Goal: Task Accomplishment & Management: Complete application form

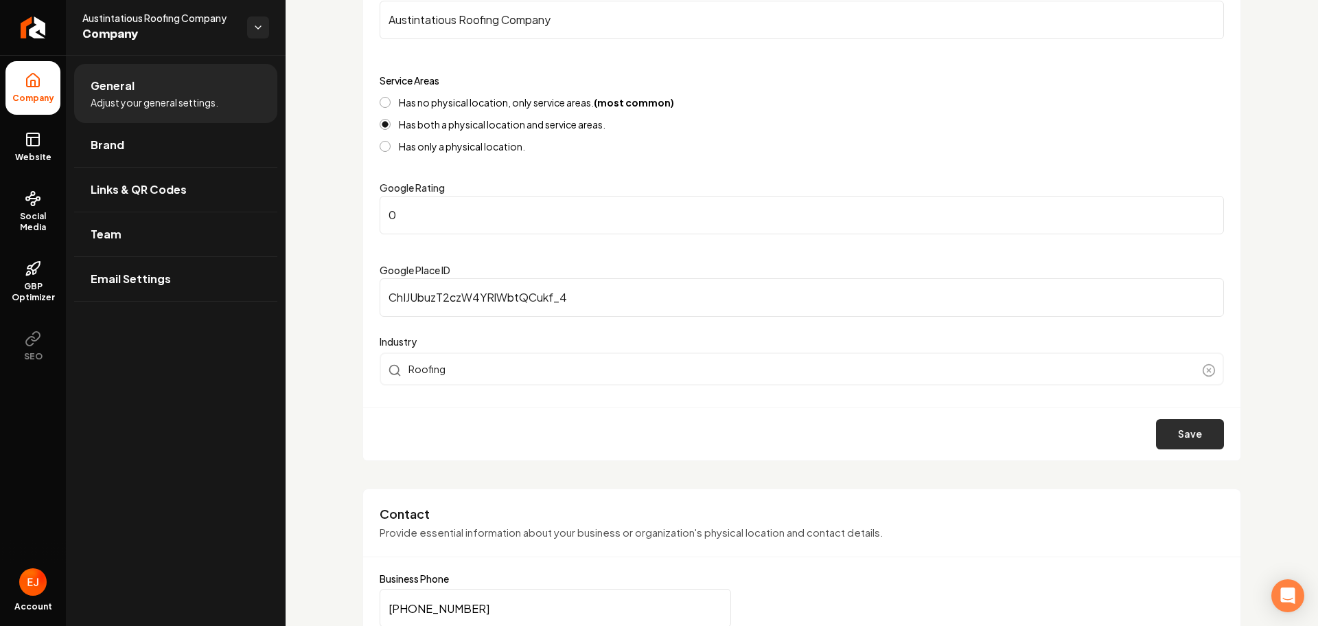
click at [1191, 436] on button "Save" at bounding box center [1190, 434] width 68 height 30
click at [487, 200] on input "0" at bounding box center [802, 215] width 845 height 38
drag, startPoint x: 408, startPoint y: 220, endPoint x: 354, endPoint y: 224, distance: 54.4
type input "5"
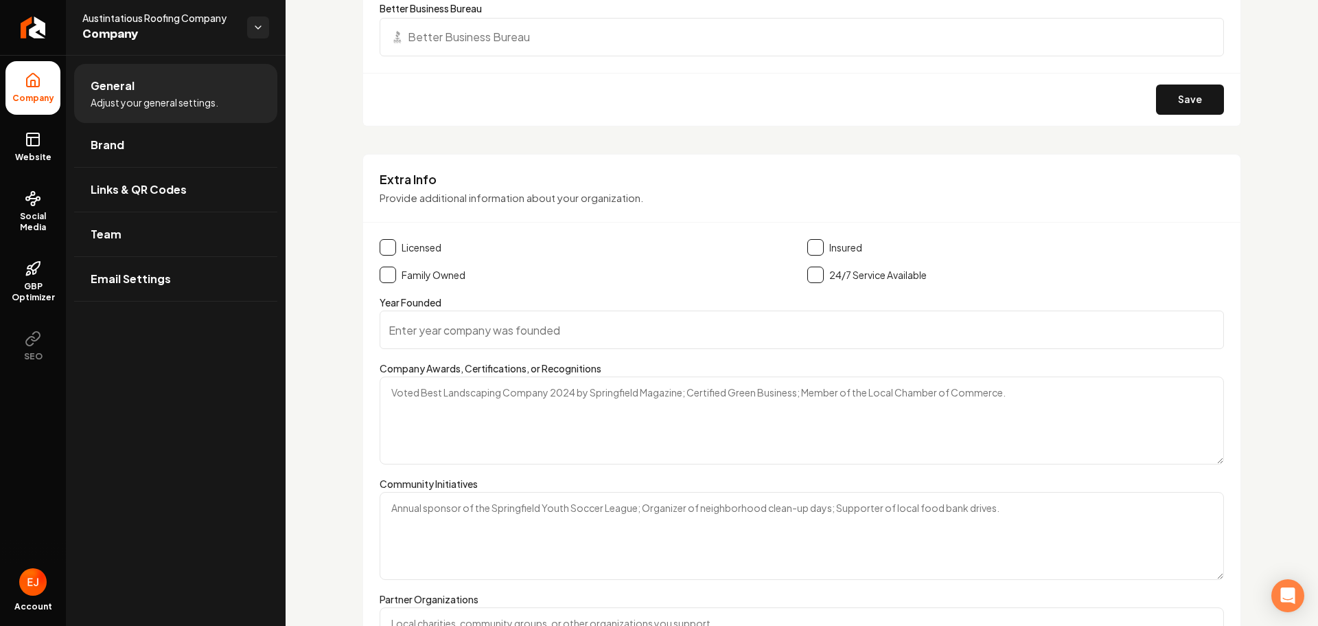
scroll to position [2153, 0]
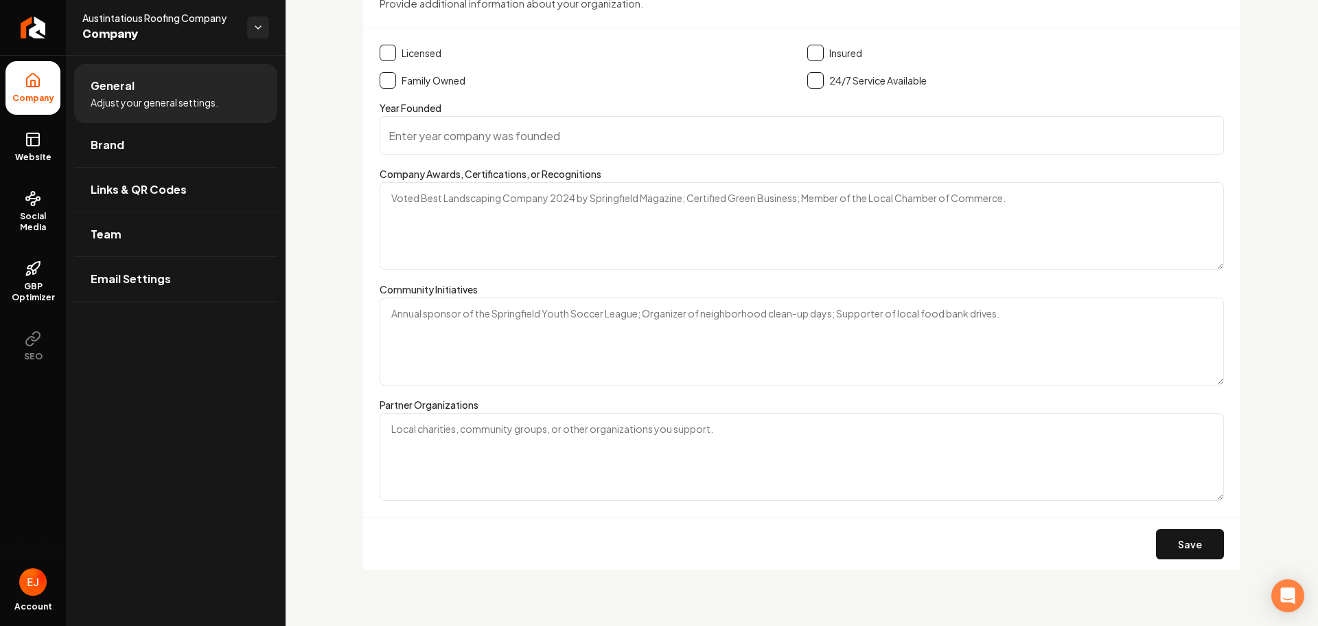
drag, startPoint x: 142, startPoint y: 136, endPoint x: 788, endPoint y: 51, distance: 651.1
click at [142, 136] on link "Brand" at bounding box center [175, 145] width 203 height 44
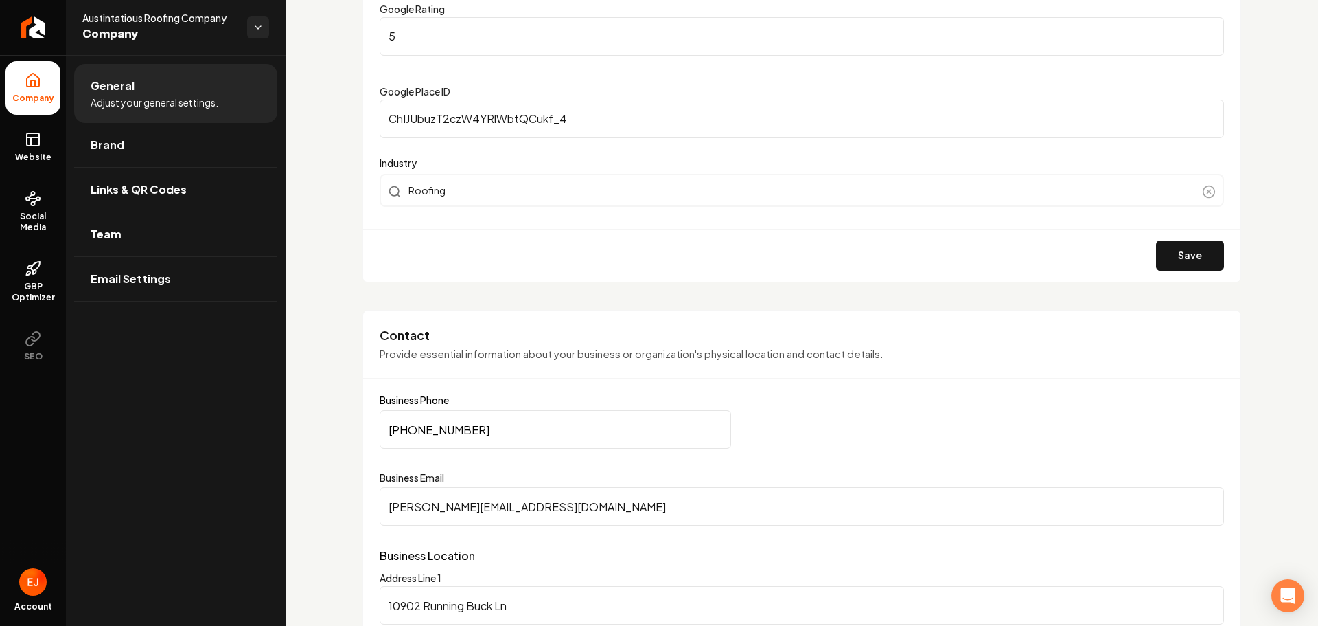
scroll to position [367, 0]
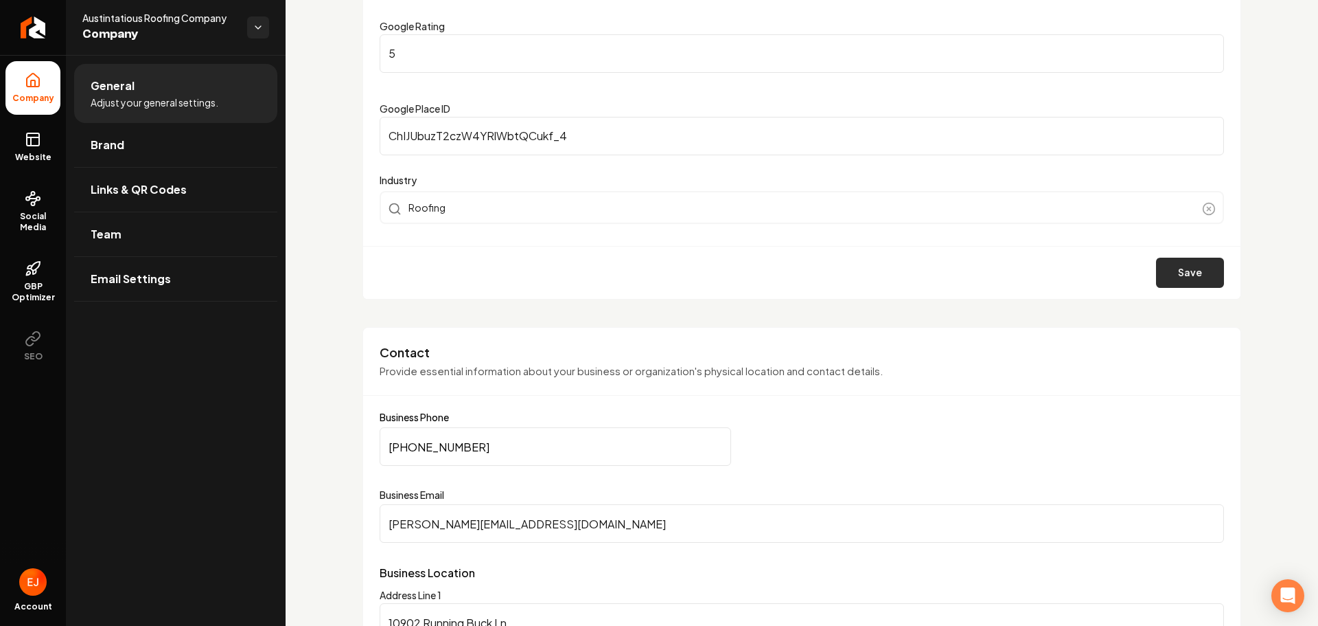
click at [1156, 269] on button "Save" at bounding box center [1190, 273] width 68 height 30
click at [173, 135] on link "Brand" at bounding box center [175, 145] width 203 height 44
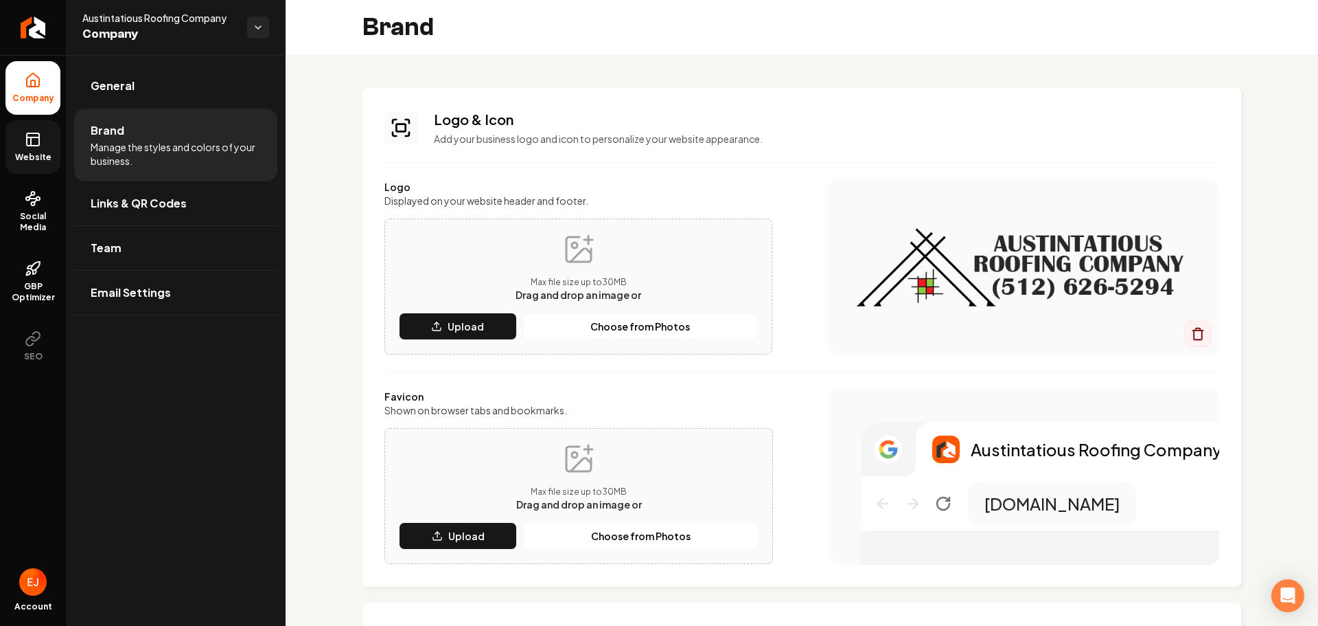
click at [28, 162] on span "Website" at bounding box center [33, 157] width 47 height 11
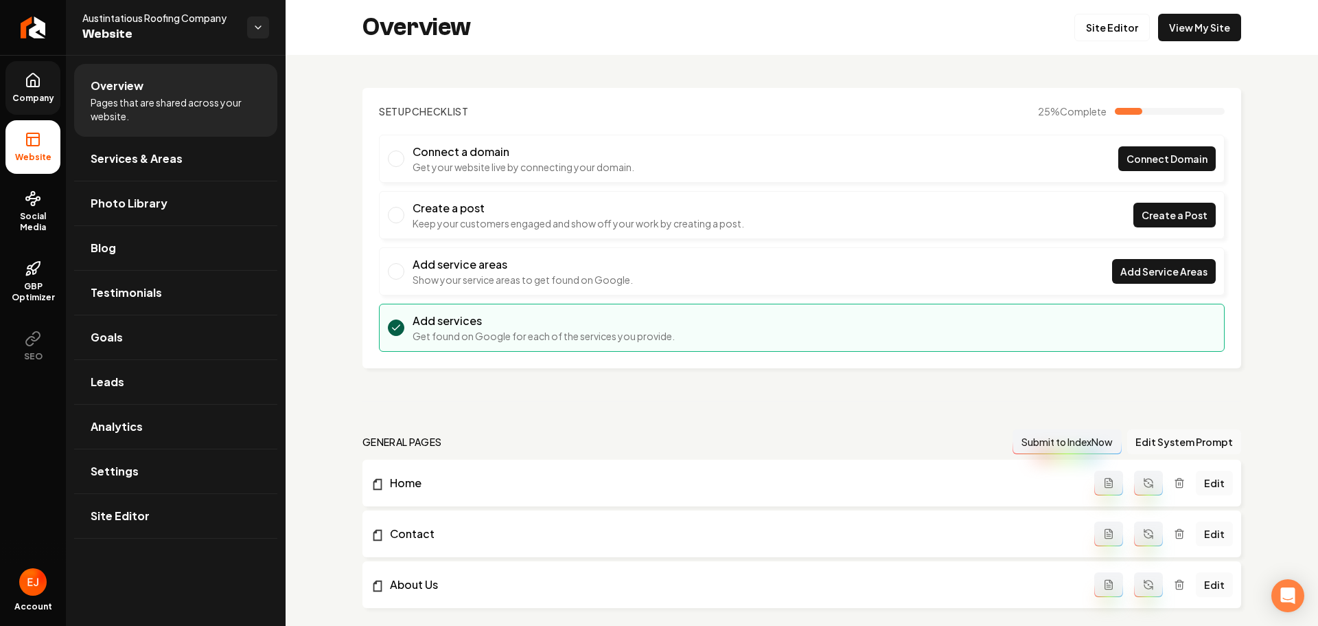
click at [1149, 444] on button "Edit System Prompt" at bounding box center [1185, 441] width 114 height 25
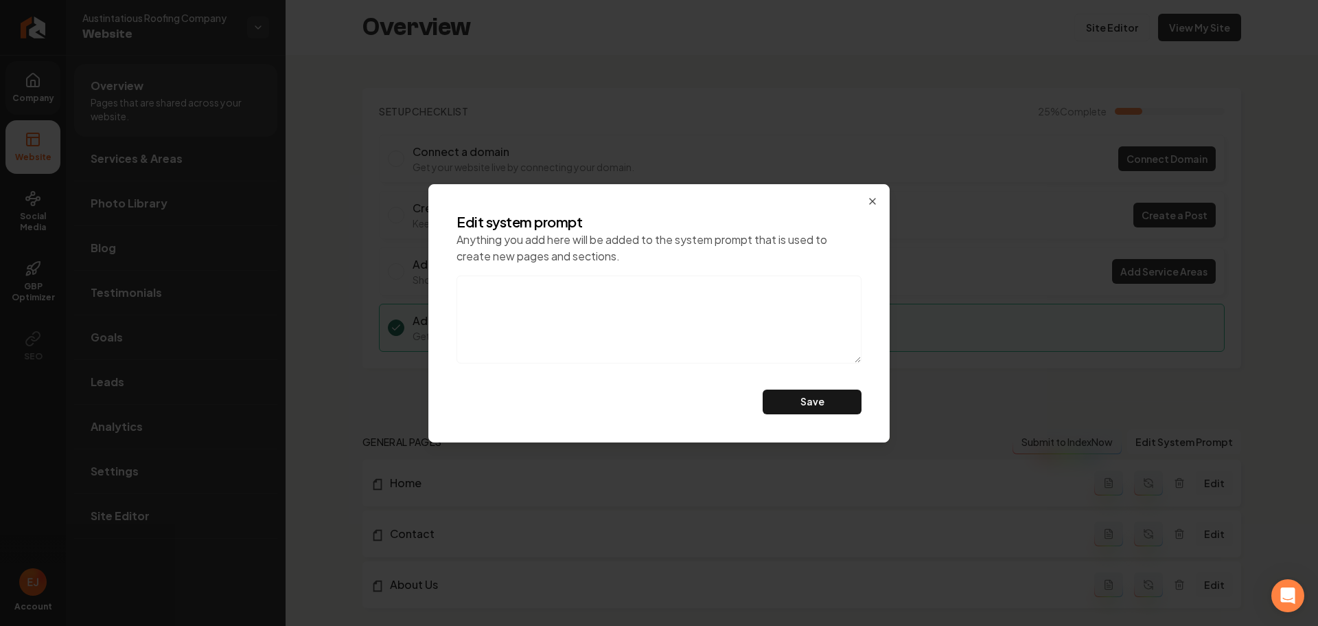
click at [591, 293] on textarea at bounding box center [659, 319] width 405 height 88
type textarea "U"
type textarea "r"
paste textarea "https://ausroofco.com/"
type textarea "Use information from this link: https://ausroofco.com/ as reference"
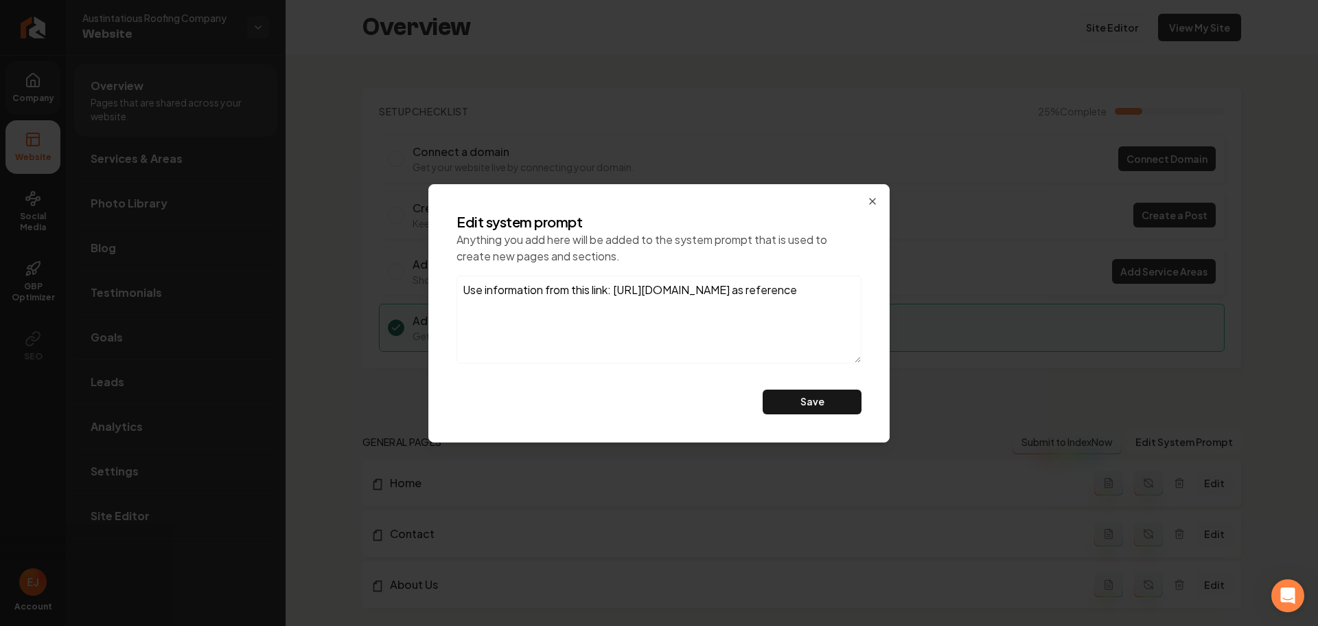
click at [779, 388] on div "Edit system prompt Anything you add here will be added to the system prompt tha…" at bounding box center [659, 313] width 427 height 224
drag, startPoint x: 781, startPoint y: 404, endPoint x: 694, endPoint y: 442, distance: 95.0
click at [781, 403] on button "Save" at bounding box center [812, 401] width 99 height 25
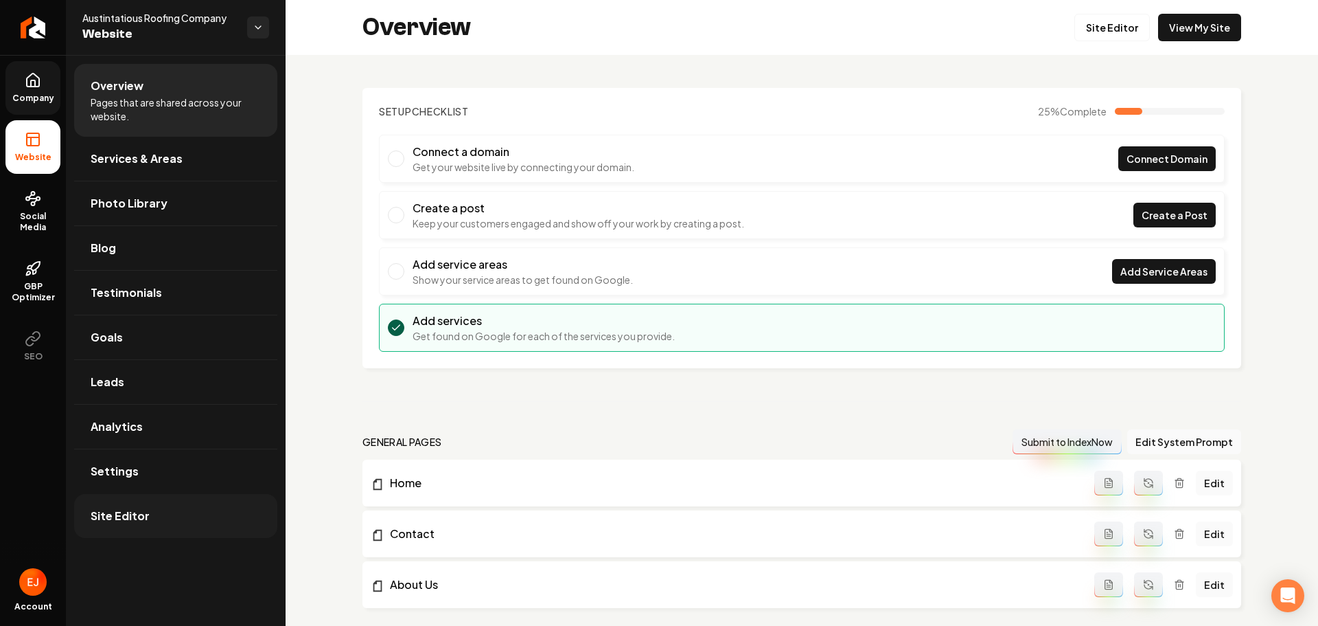
click at [108, 509] on span "Site Editor" at bounding box center [120, 515] width 59 height 16
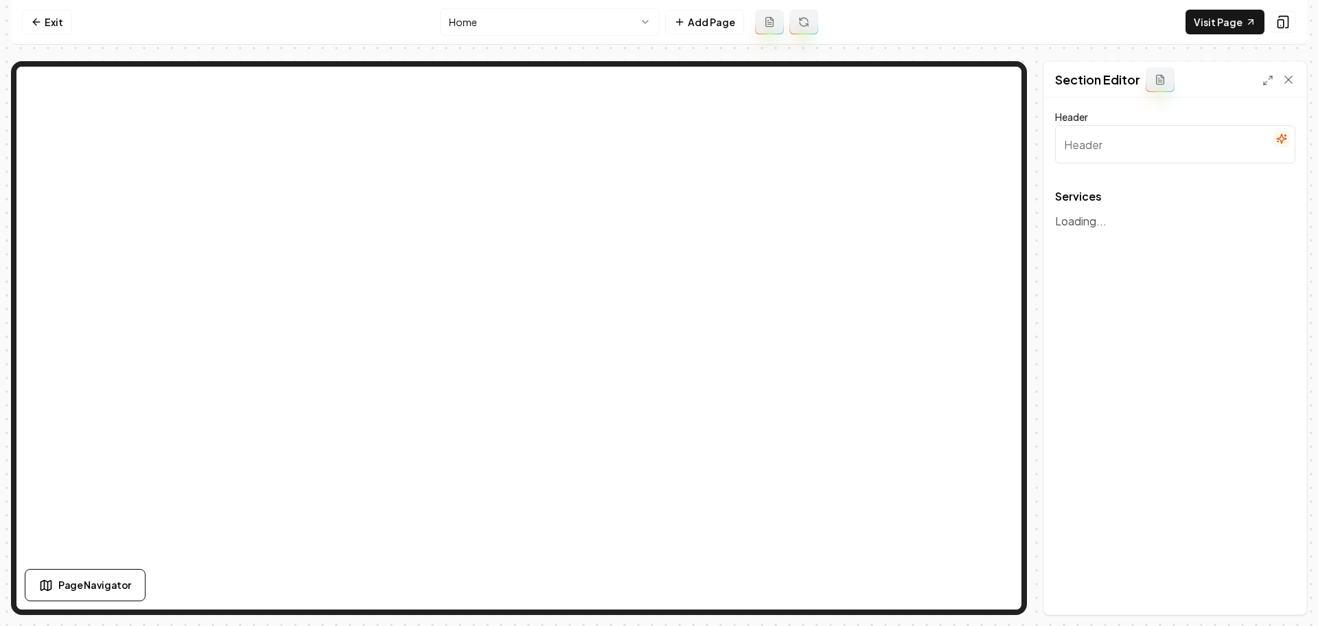
type input "Our Expert Roofing Solutions"
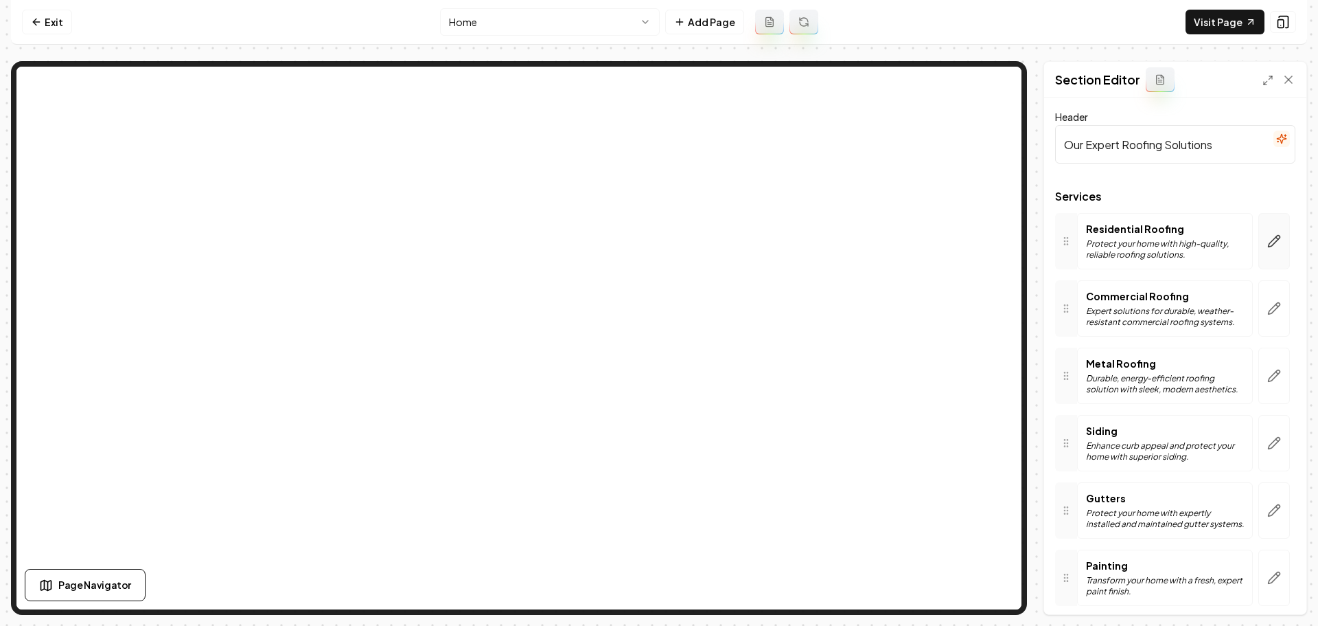
click at [1269, 242] on icon "button" at bounding box center [1275, 242] width 12 height 12
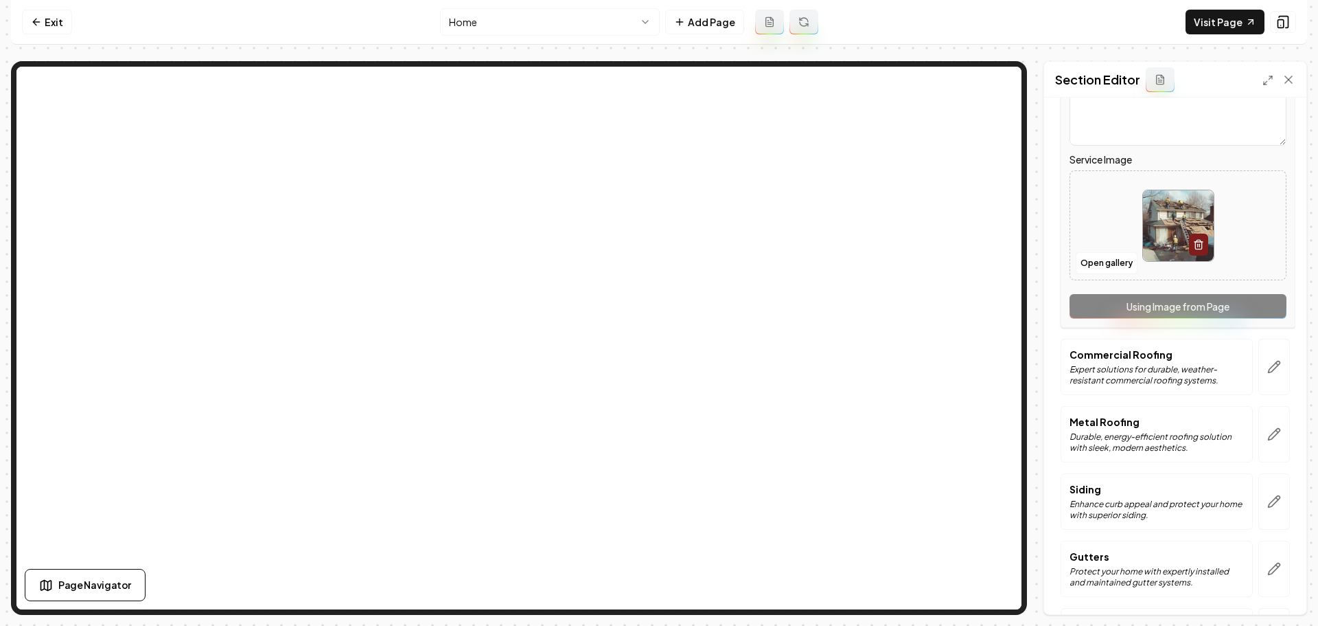
scroll to position [275, 0]
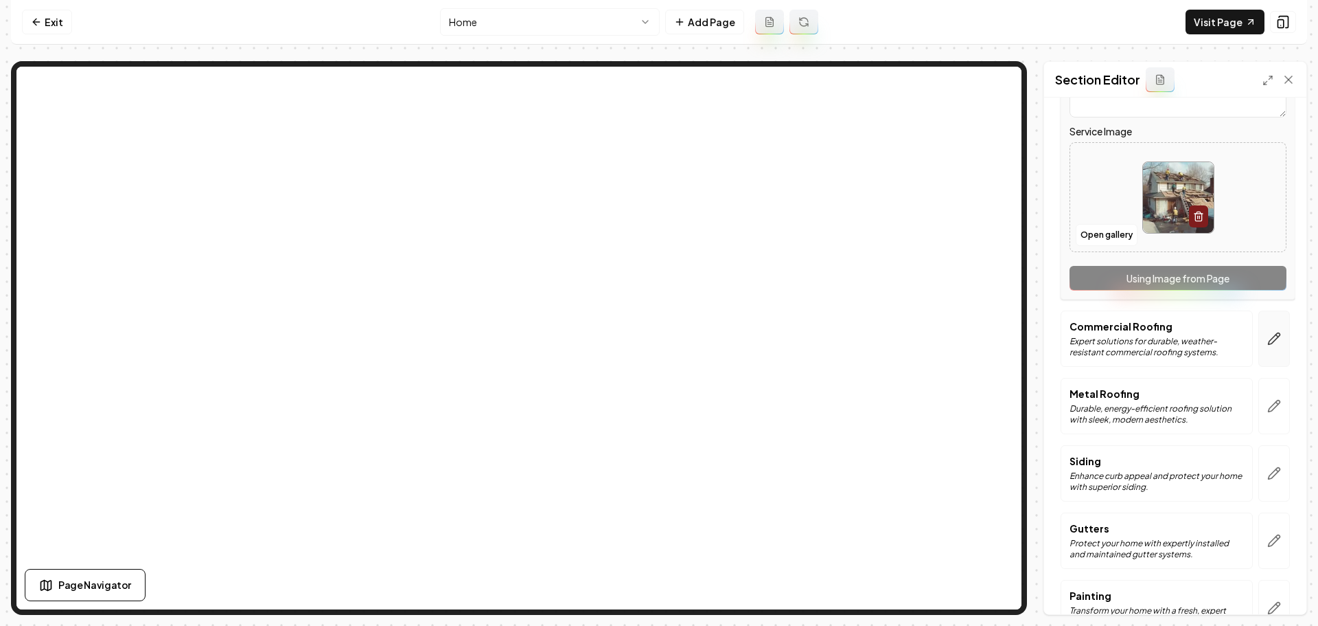
click at [1277, 336] on icon "button" at bounding box center [1278, 335] width 2 height 2
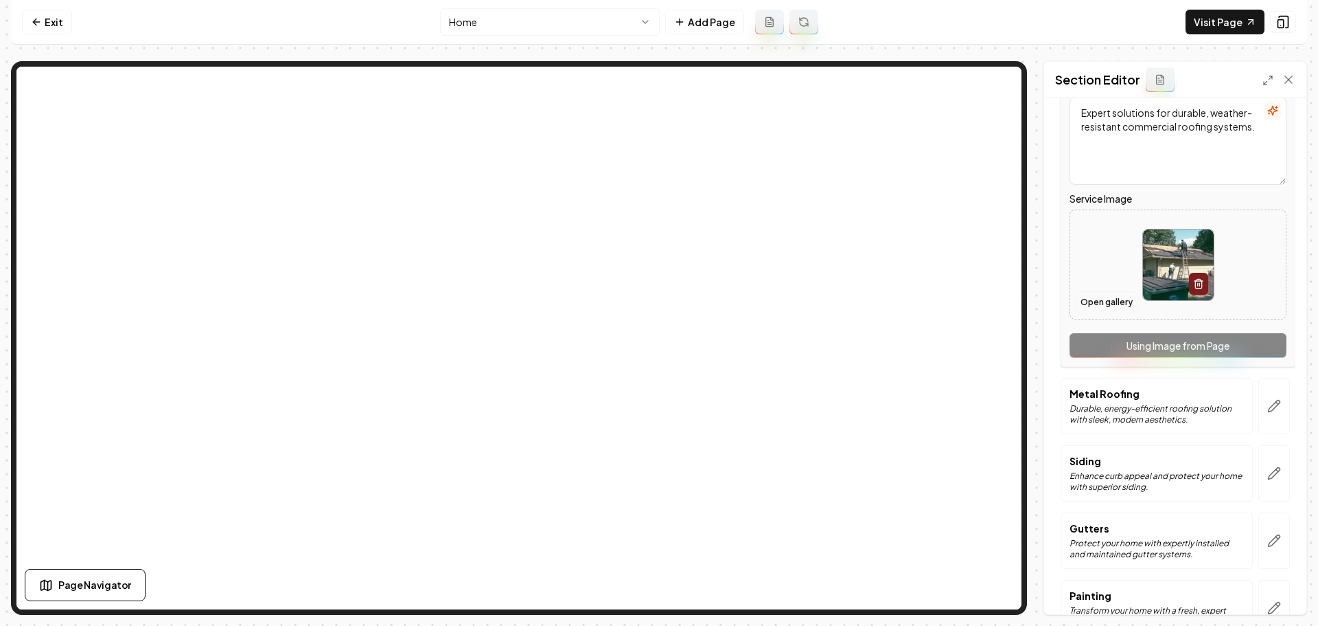
click at [1118, 305] on button "Open gallery" at bounding box center [1107, 302] width 62 height 22
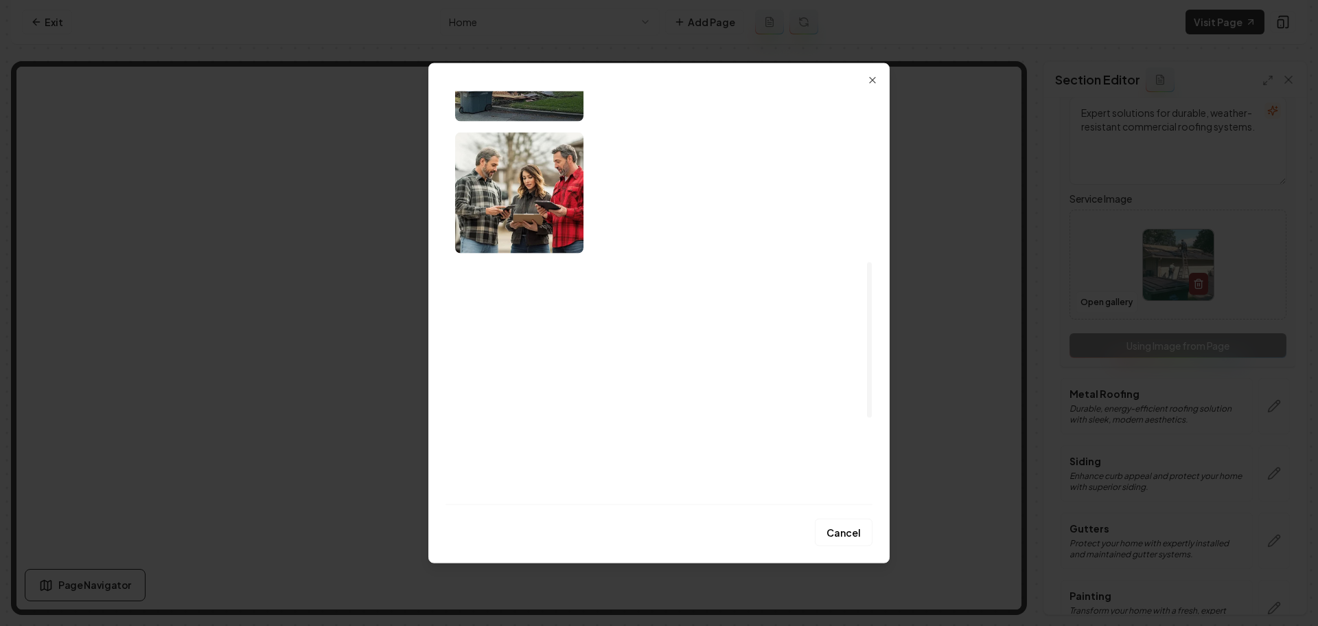
scroll to position [680, 0]
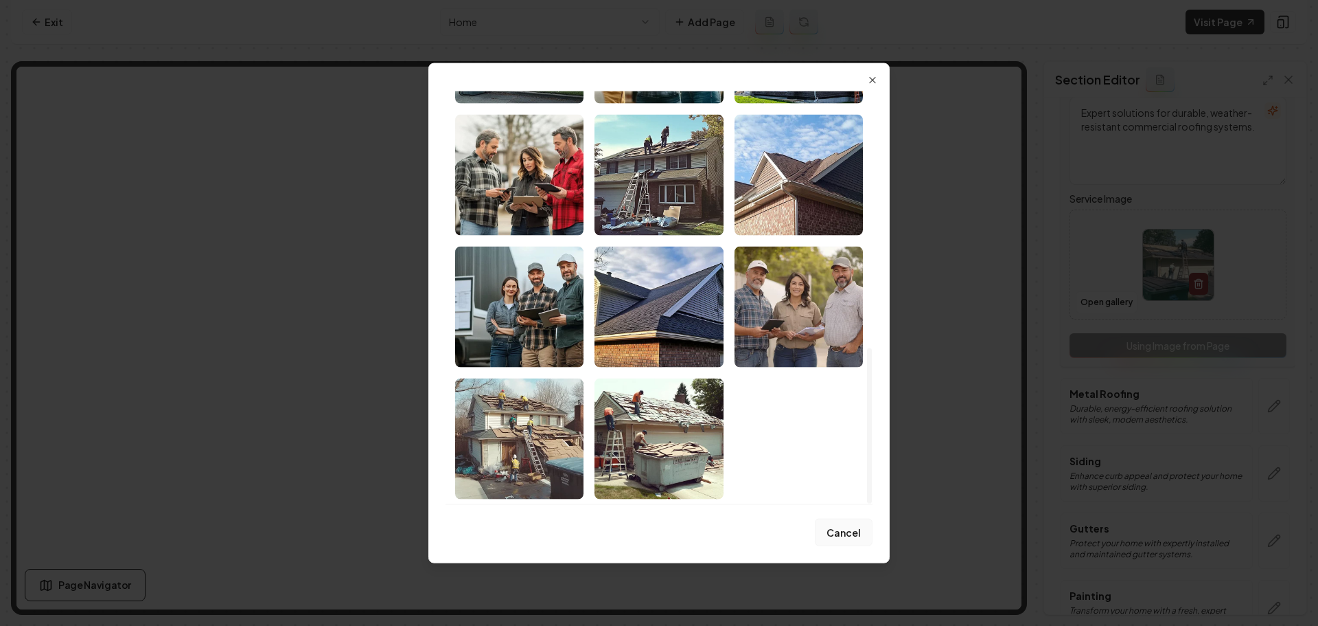
click at [843, 531] on button "Cancel" at bounding box center [844, 531] width 58 height 27
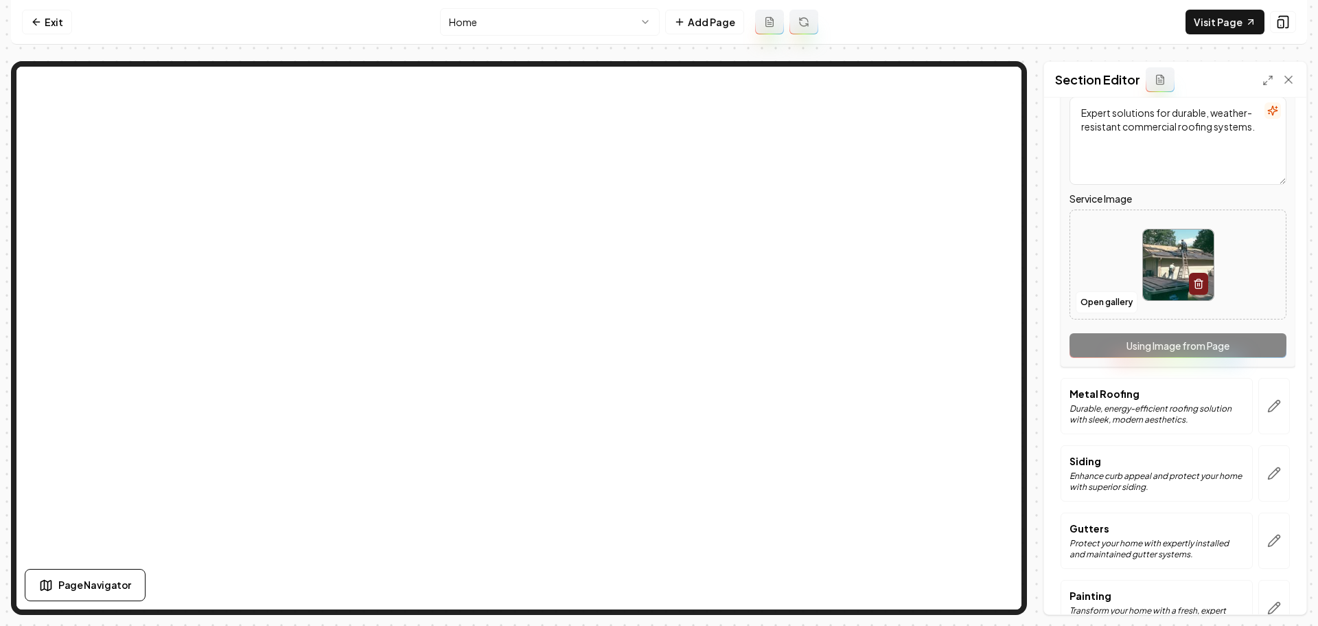
click at [1163, 284] on img at bounding box center [1178, 264] width 71 height 71
click at [1153, 278] on img at bounding box center [1178, 264] width 71 height 71
type input "**********"
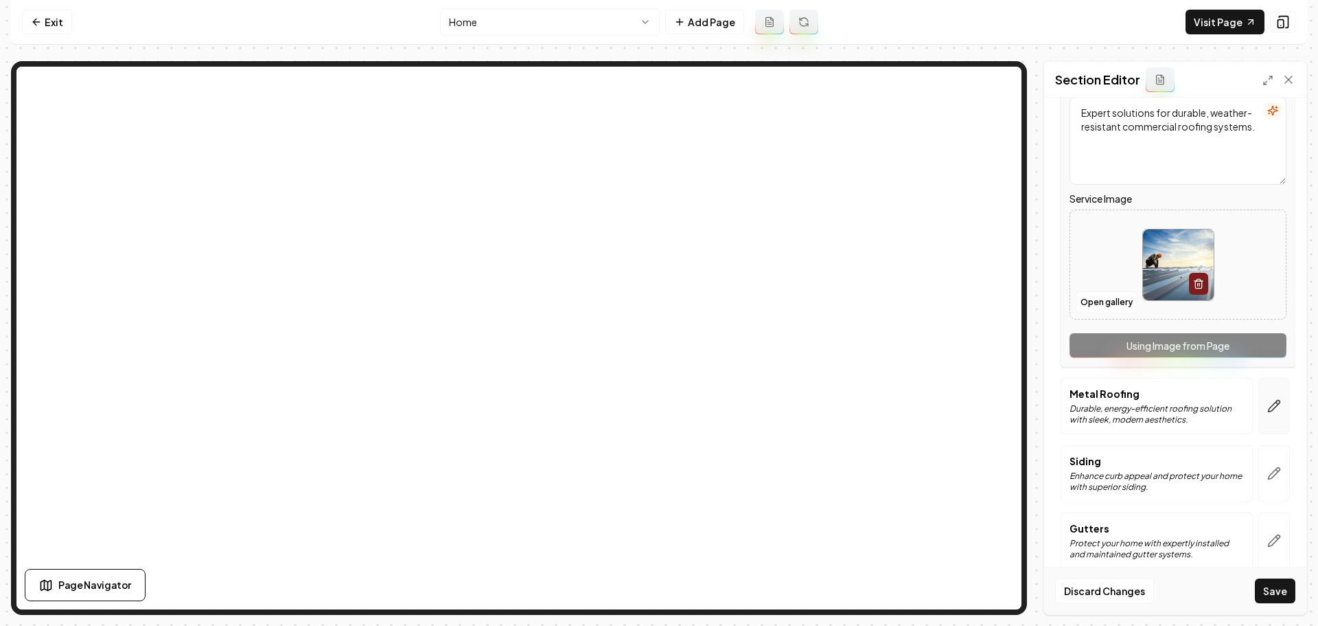
click at [1270, 413] on icon "button" at bounding box center [1275, 406] width 14 height 14
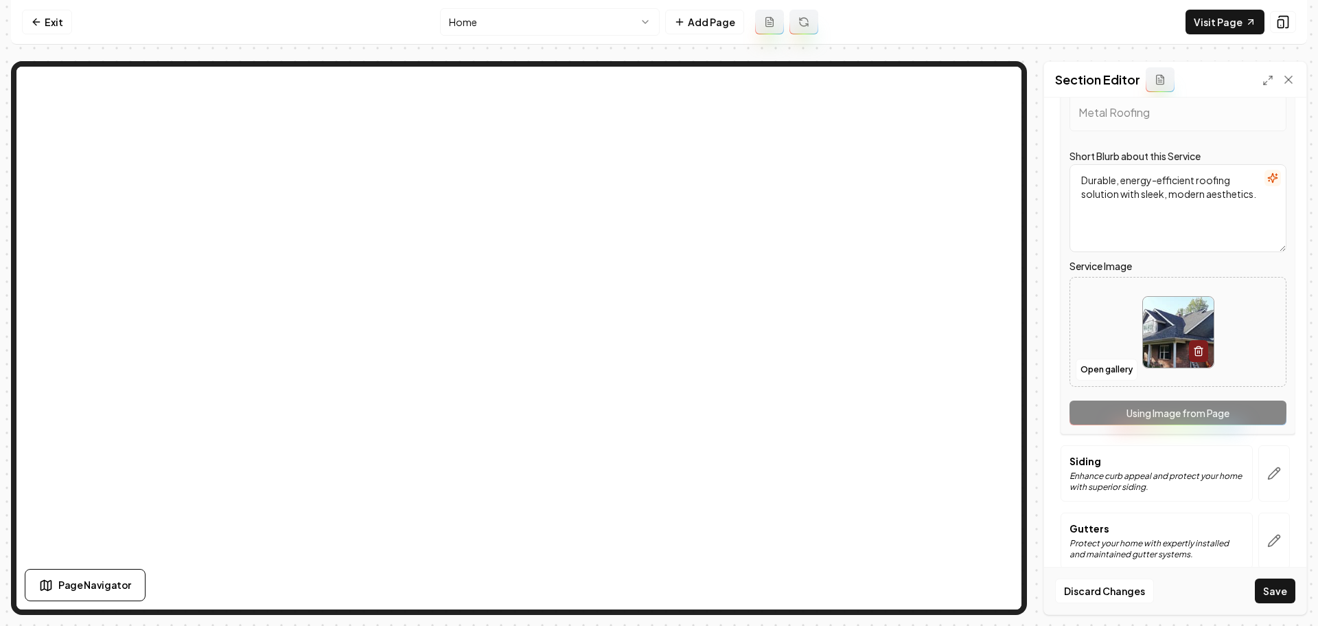
click at [1164, 338] on img at bounding box center [1178, 332] width 71 height 71
type input "**********"
click at [1259, 472] on button "button" at bounding box center [1275, 473] width 32 height 56
